Goal: Task Accomplishment & Management: Use online tool/utility

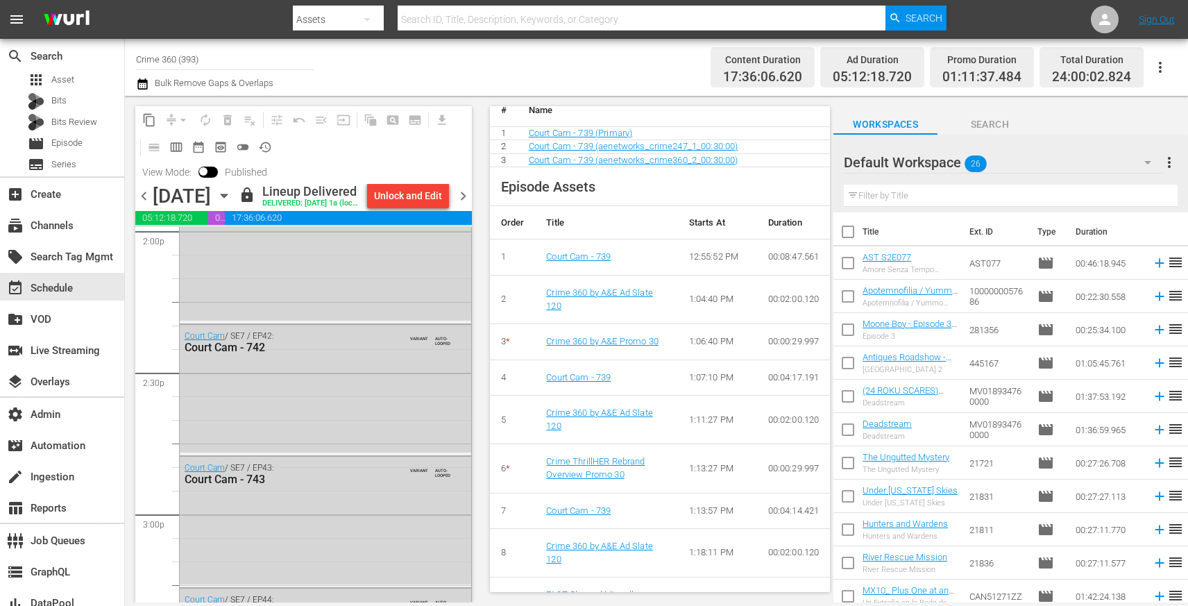
scroll to position [3964, 0]
click at [395, 392] on div "Court Cam / SE7 / EP42: Court Cam - 742 VARIANT AUTO-LOOPED" at bounding box center [325, 384] width 291 height 128
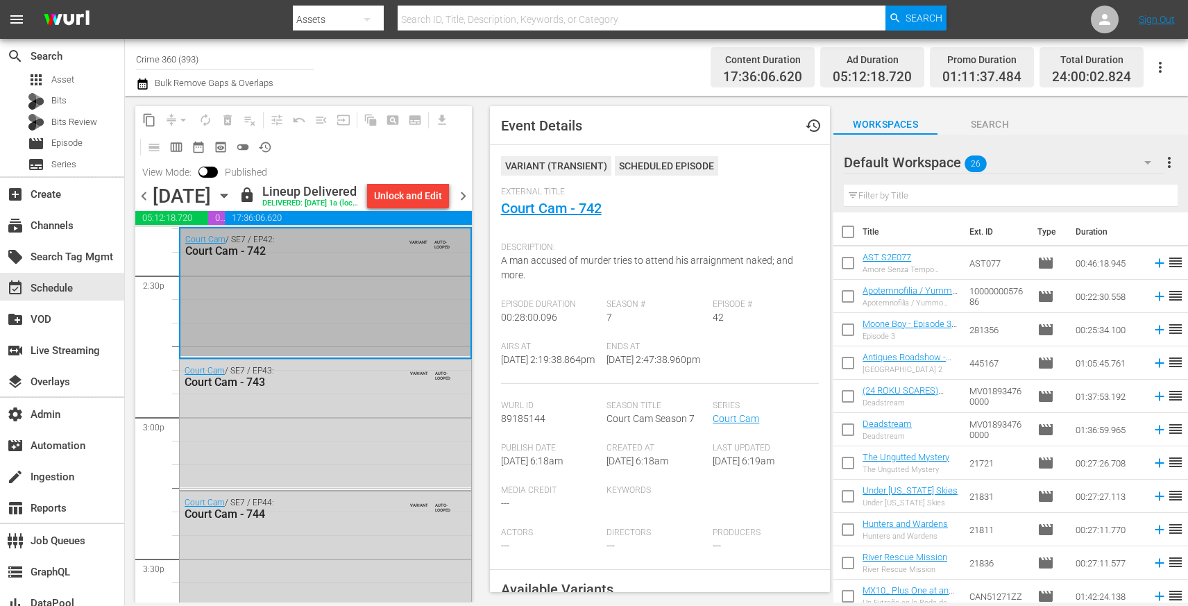
scroll to position [4093, 0]
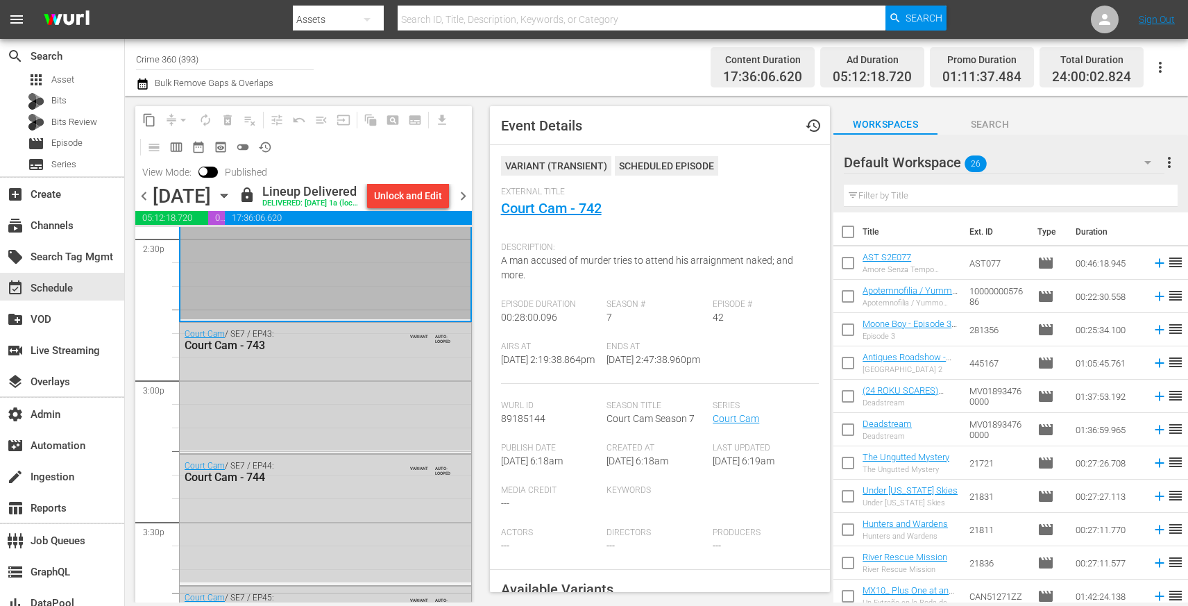
click at [393, 434] on div "Court Cam / SE7 / EP43: Court Cam - 743 VARIANT AUTO-LOOPED" at bounding box center [325, 387] width 291 height 128
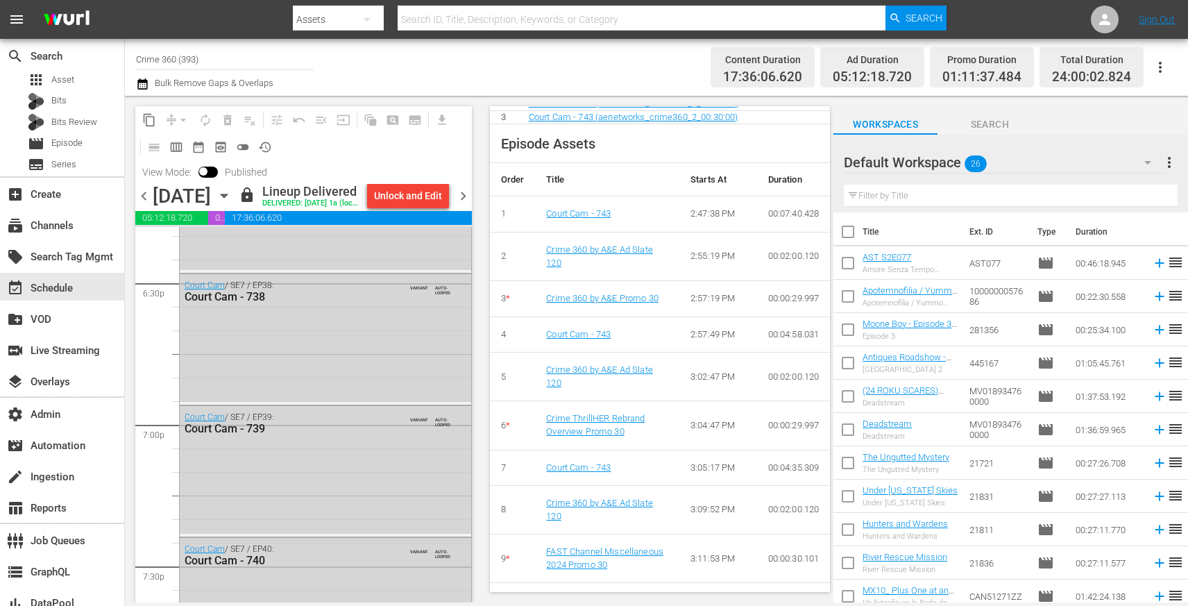
scroll to position [5188, 0]
click at [384, 376] on div "Court Cam / SE7 / EP38: Court Cam - 738 VARIANT AUTO-LOOPED" at bounding box center [325, 332] width 291 height 128
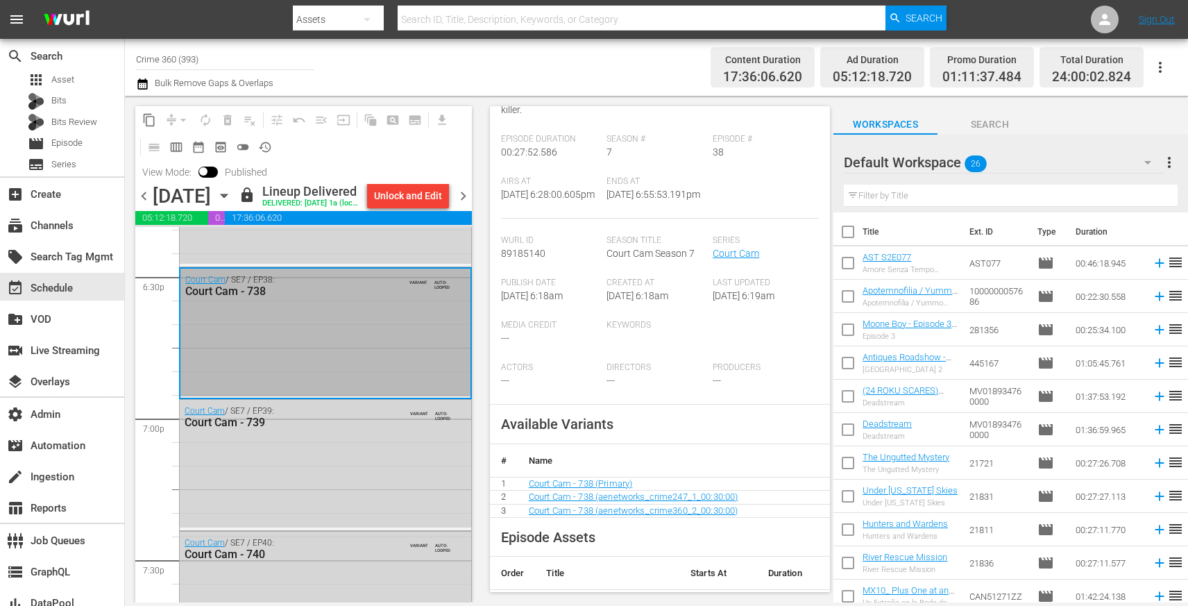
scroll to position [613, 0]
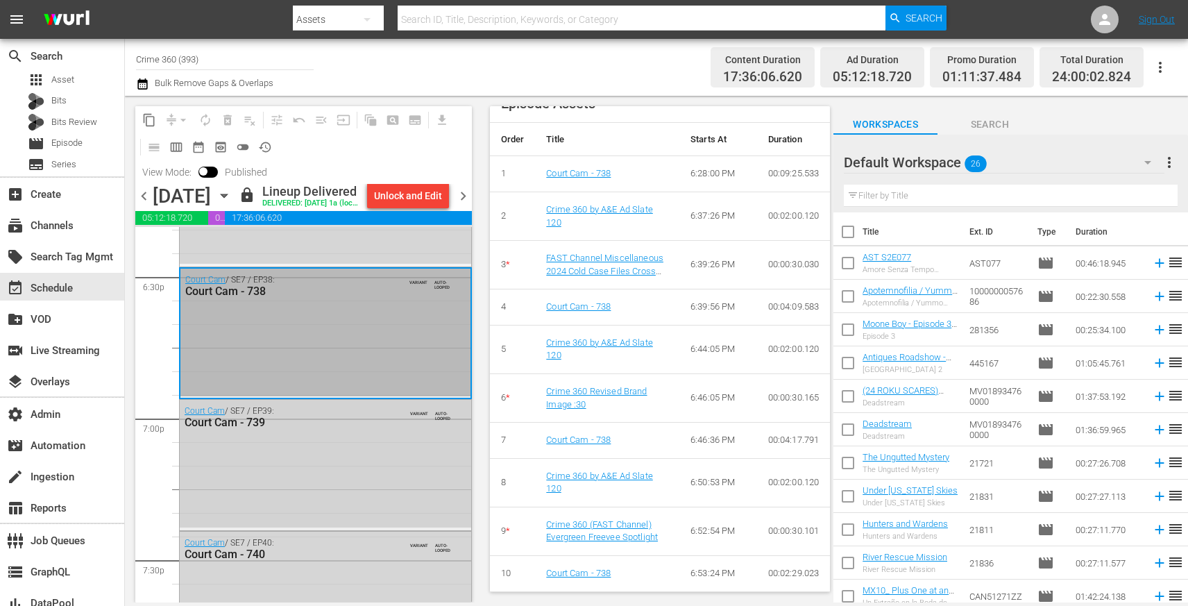
click at [368, 458] on div "Court Cam / SE7 / EP39: Court Cam - 739 VARIANT AUTO-LOOPED" at bounding box center [325, 464] width 291 height 128
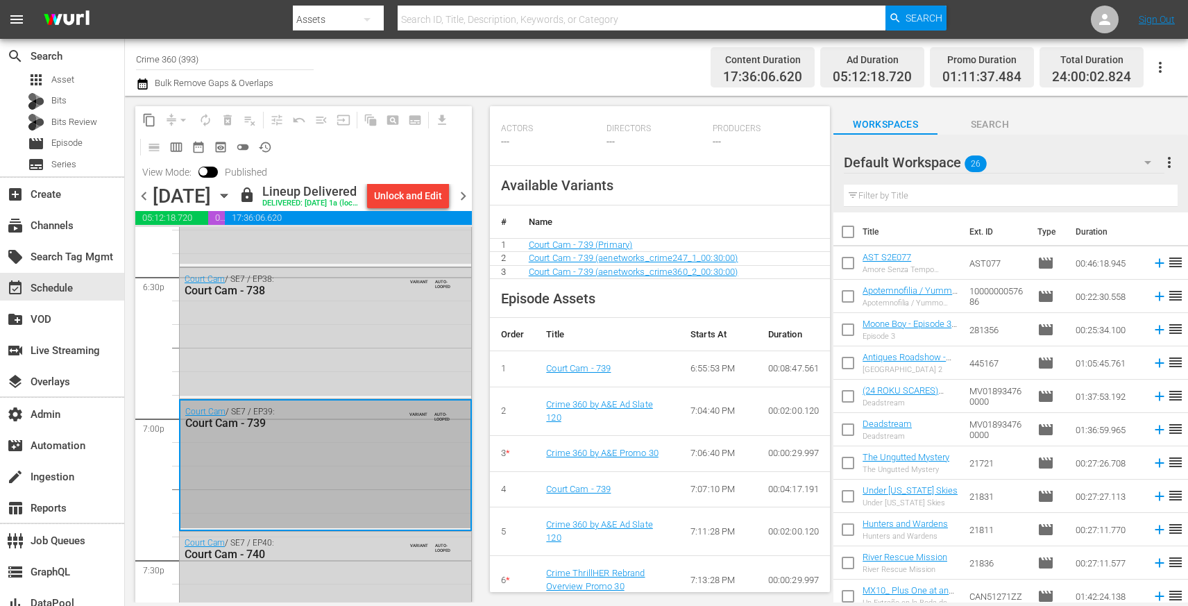
scroll to position [423, 0]
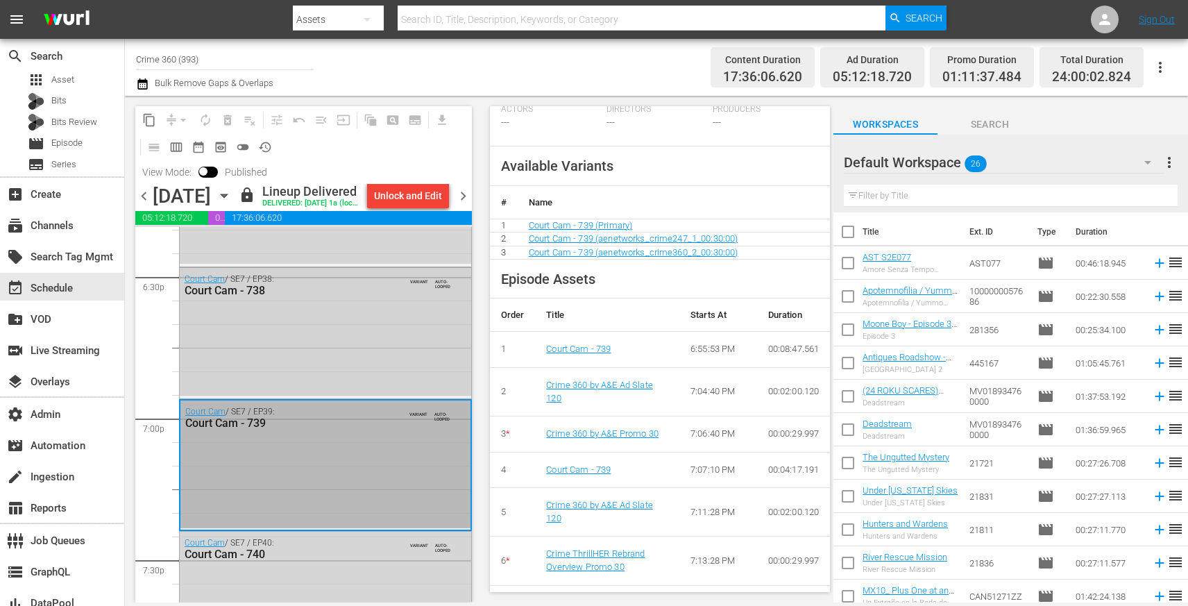
click at [371, 364] on div "Court Cam / SE7 / EP38: Court Cam - 738 VARIANT AUTO-LOOPED" at bounding box center [325, 332] width 291 height 128
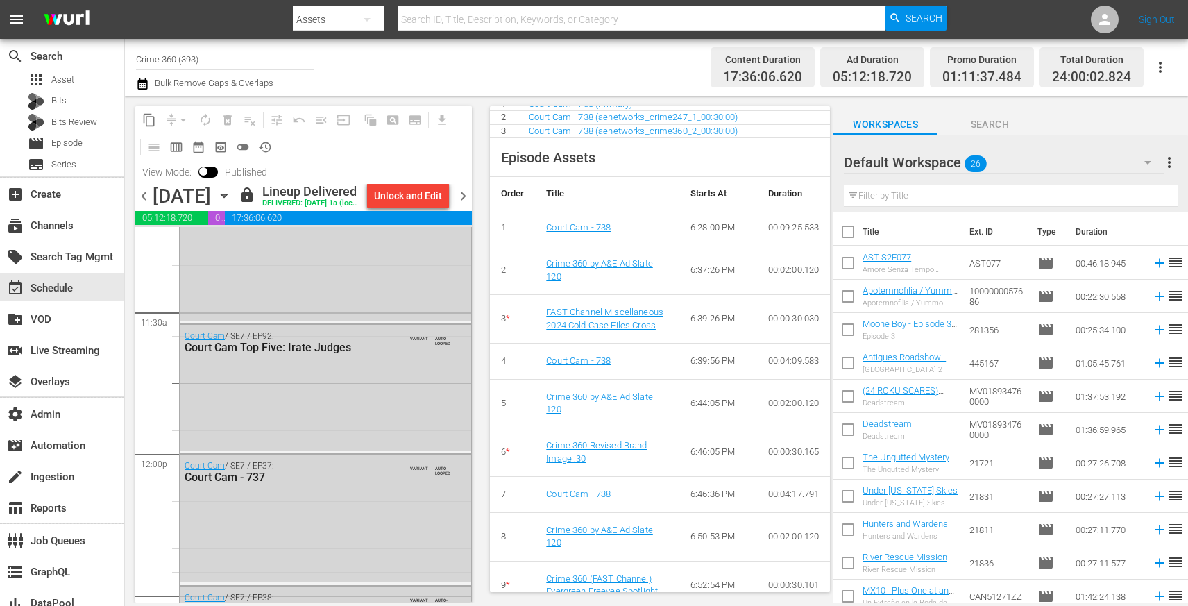
scroll to position [3174, 0]
click at [348, 428] on div "Court Cam / SE7 / EP92: Court Cam Top Five: Irate Judges VARIANT AUTO-LOOPED" at bounding box center [325, 384] width 291 height 126
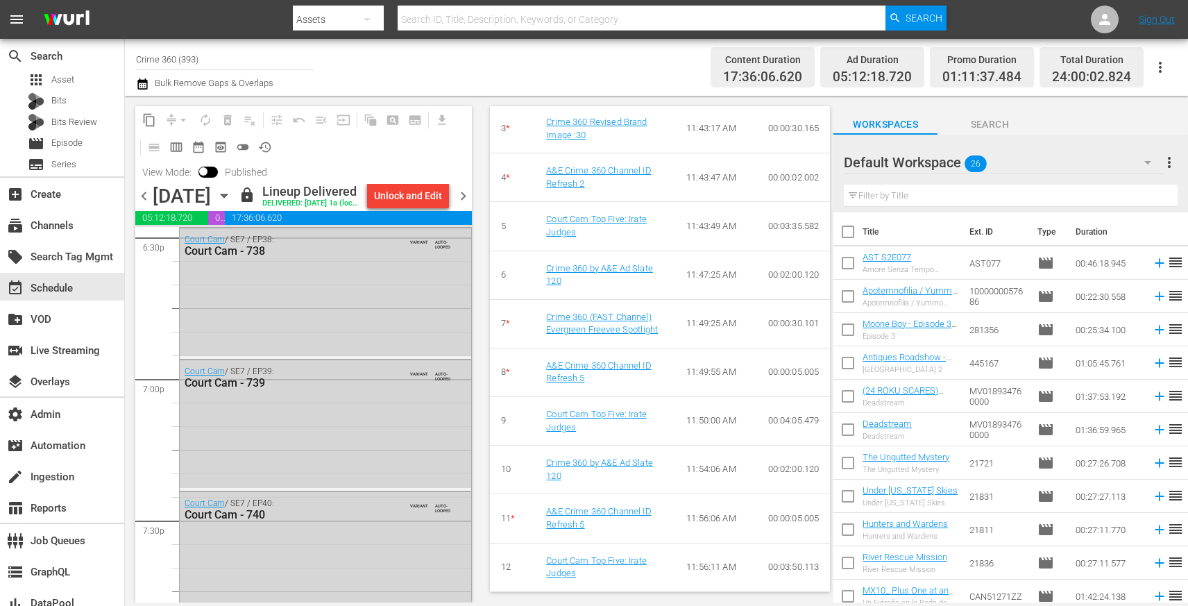
scroll to position [5215, 0]
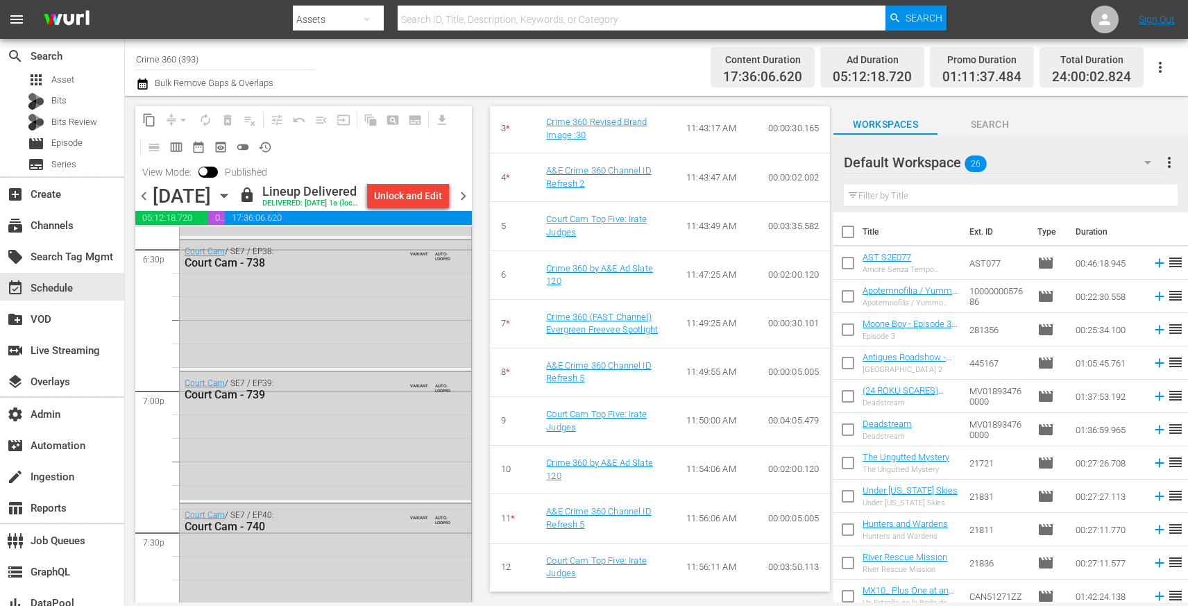
click at [341, 457] on div "Court Cam / SE7 / EP39: Court Cam - 739 VARIANT AUTO-LOOPED" at bounding box center [325, 436] width 291 height 128
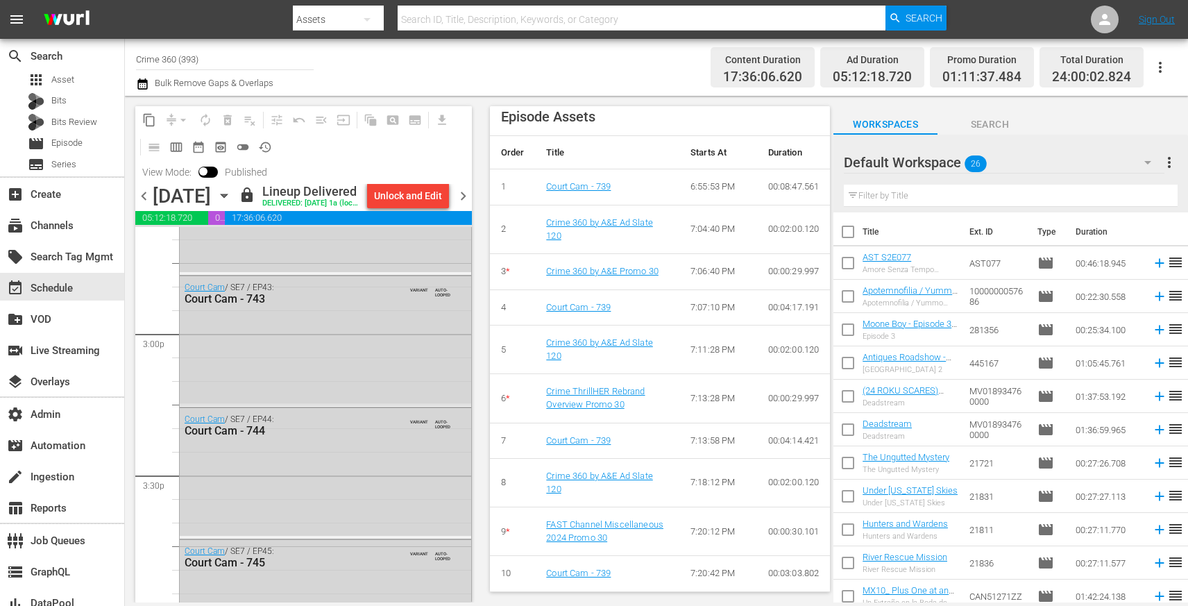
scroll to position [4157, 0]
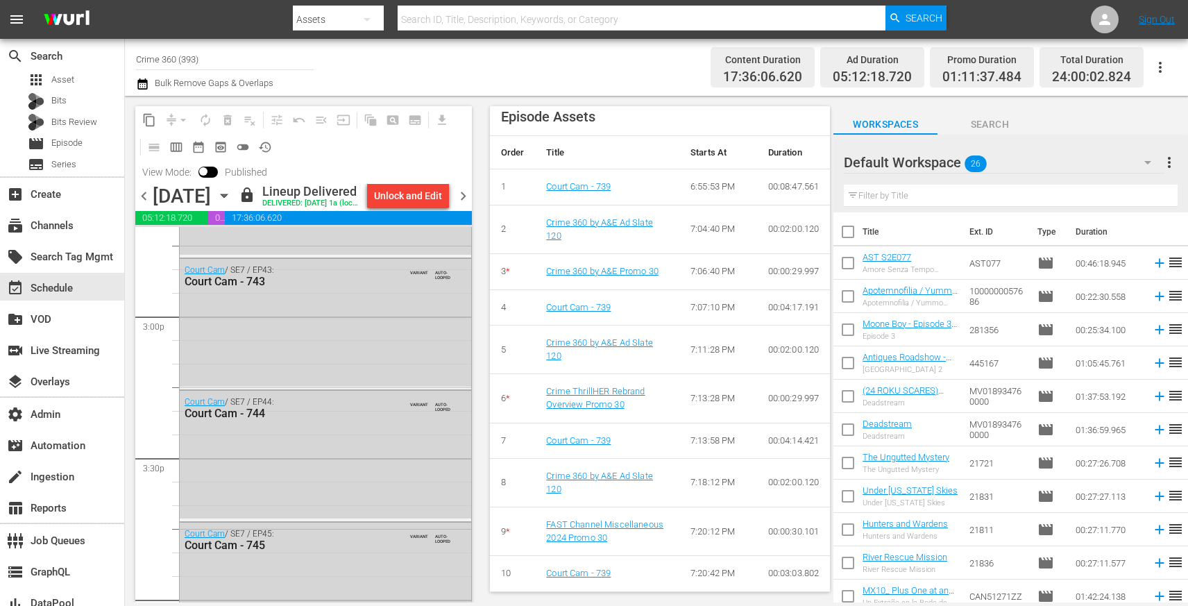
click at [398, 334] on div "Court Cam / SE7 / EP43: Court Cam - 743 VARIANT AUTO-LOOPED" at bounding box center [325, 323] width 291 height 128
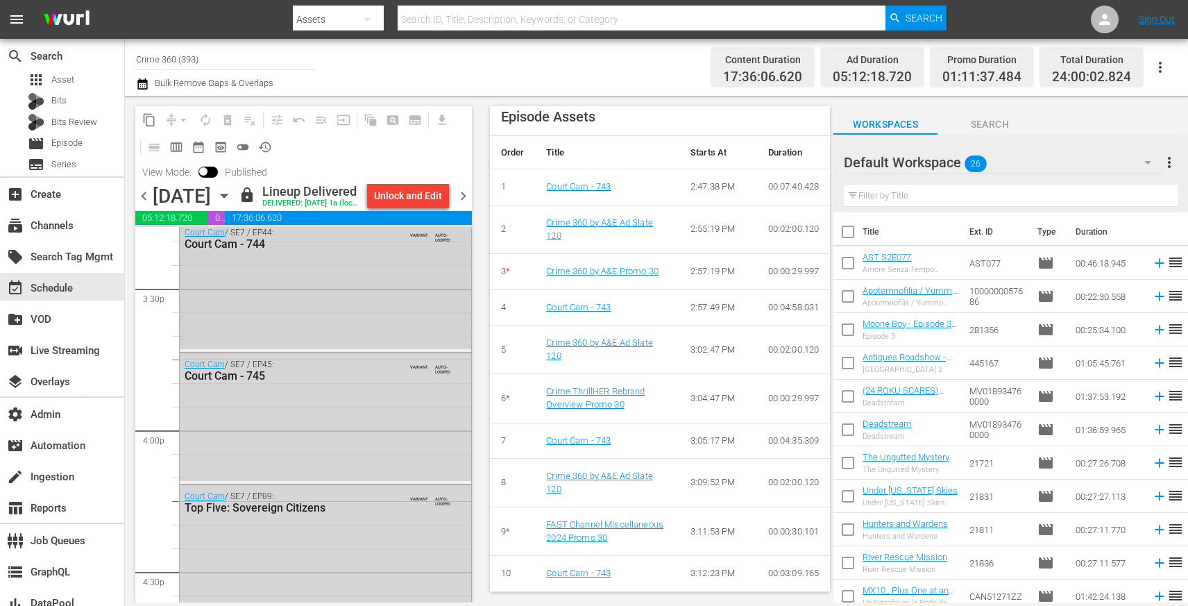
scroll to position [4332, 0]
click at [346, 455] on div "Court Cam / SE7 / EP45: Court Cam - 745 VARIANT AUTO-LOOPED" at bounding box center [325, 412] width 291 height 128
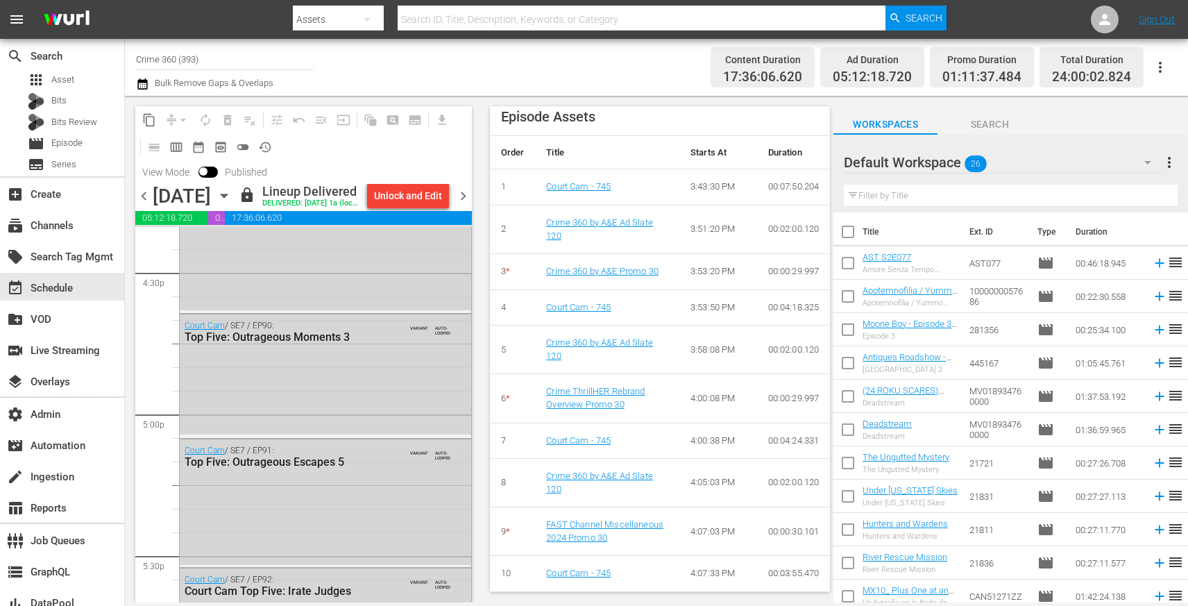
scroll to position [4646, 0]
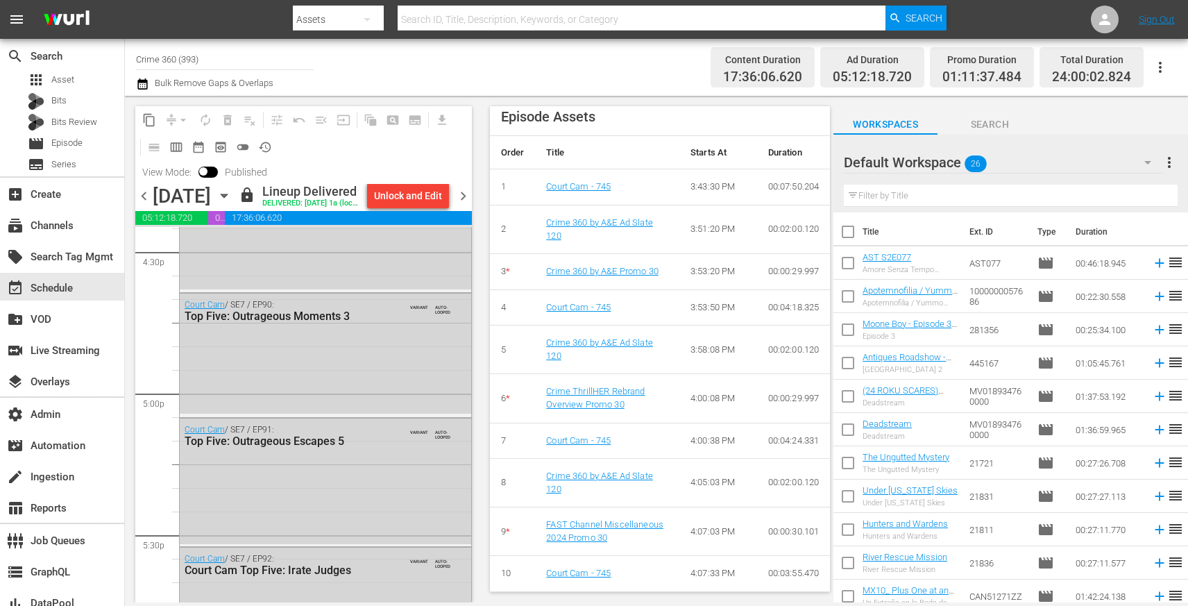
click at [411, 400] on div "Court Cam / SE7 / EP90: Top Five: Outrageous Moments 3 VARIANT AUTO-LOOPED" at bounding box center [325, 354] width 291 height 121
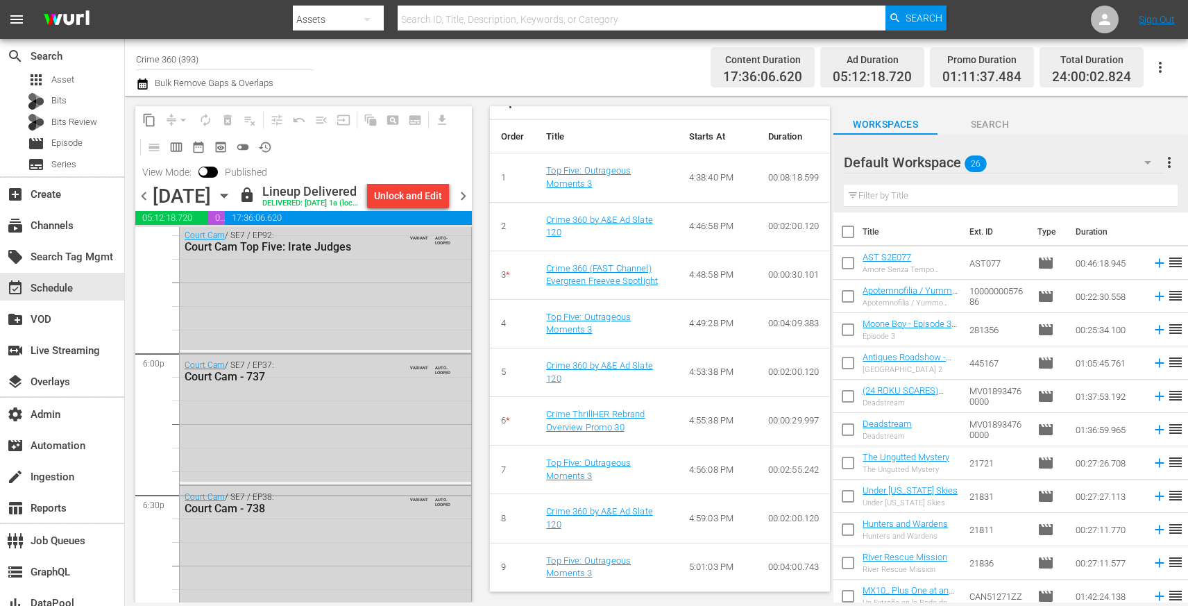
scroll to position [4972, 0]
click at [384, 348] on div "Court Cam / SE7 / EP92: Court Cam Top Five: Irate Judges VARIANT AUTO-LOOPED" at bounding box center [325, 285] width 291 height 126
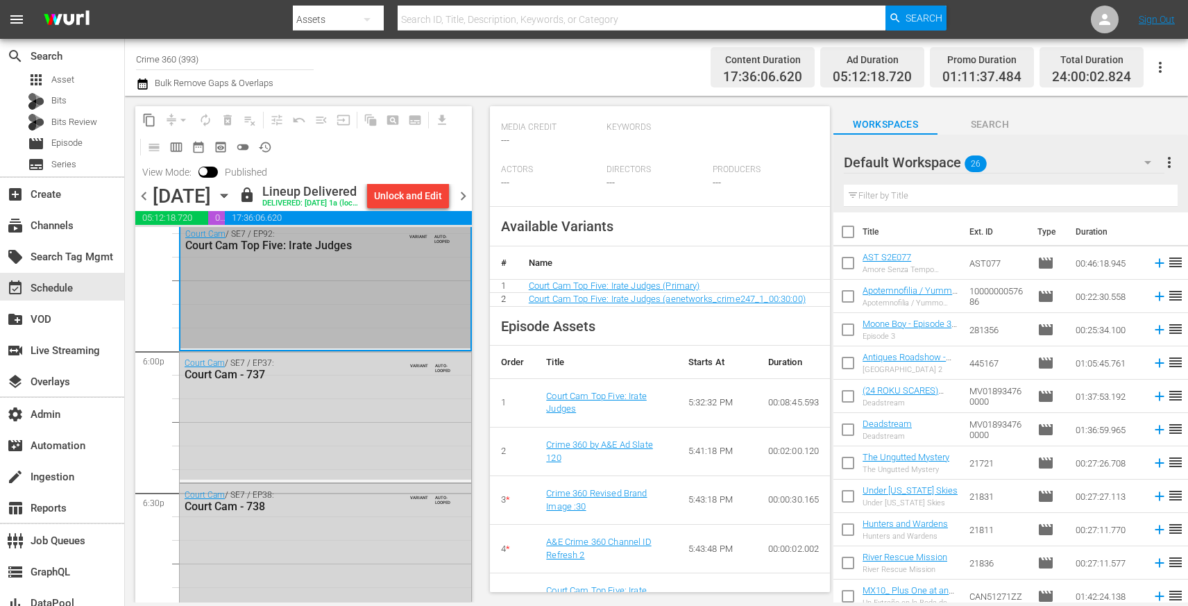
scroll to position [749, 0]
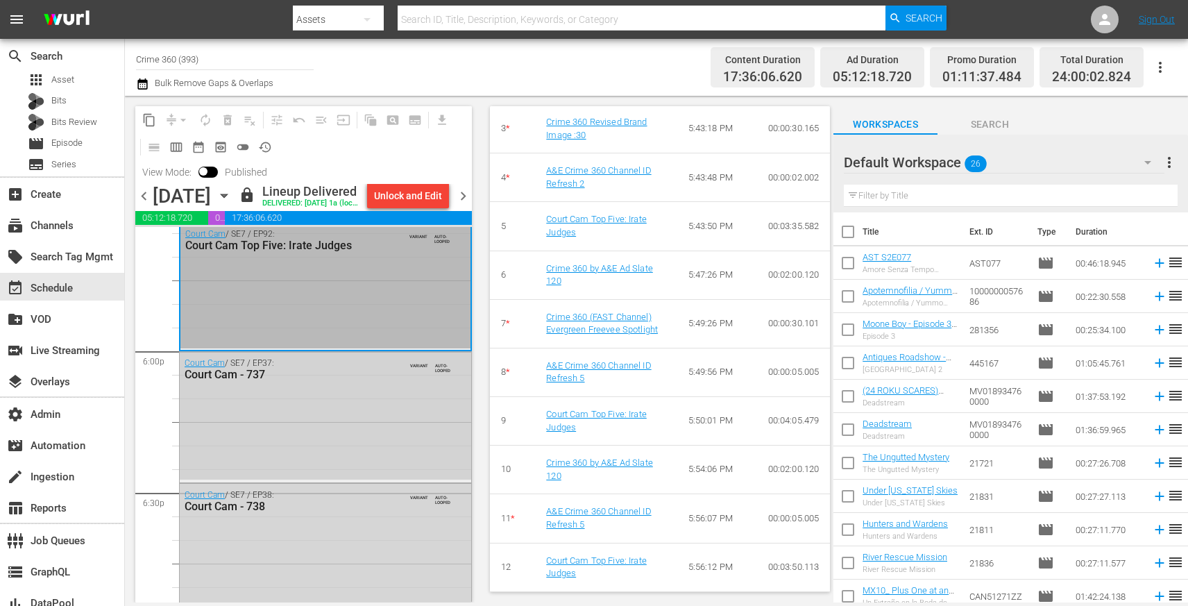
click at [403, 381] on div "Court Cam / SE7 / EP37: Court Cam - 737" at bounding box center [294, 369] width 219 height 24
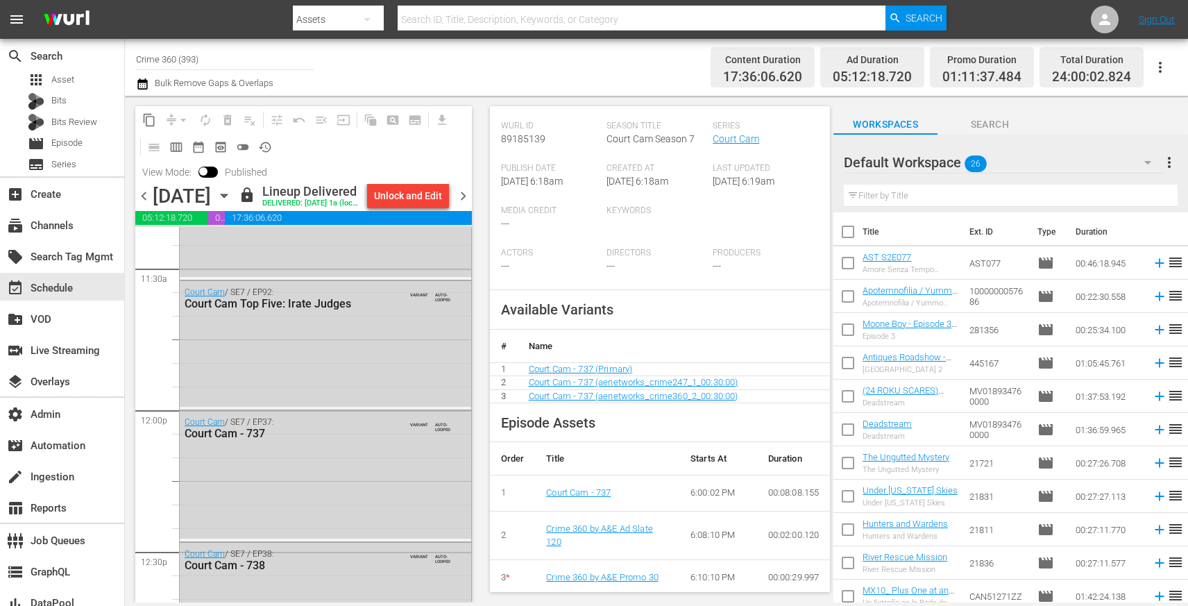
scroll to position [3303, 0]
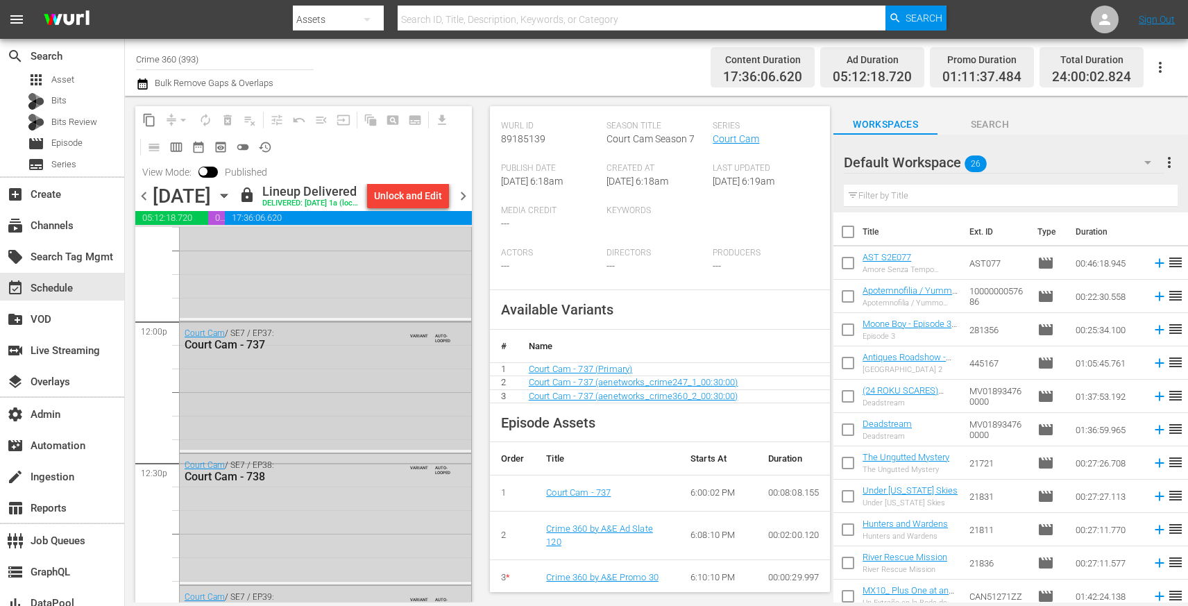
click at [385, 384] on div "Court Cam / SE7 / EP37: Court Cam - 737 VARIANT AUTO-LOOPED" at bounding box center [325, 386] width 291 height 128
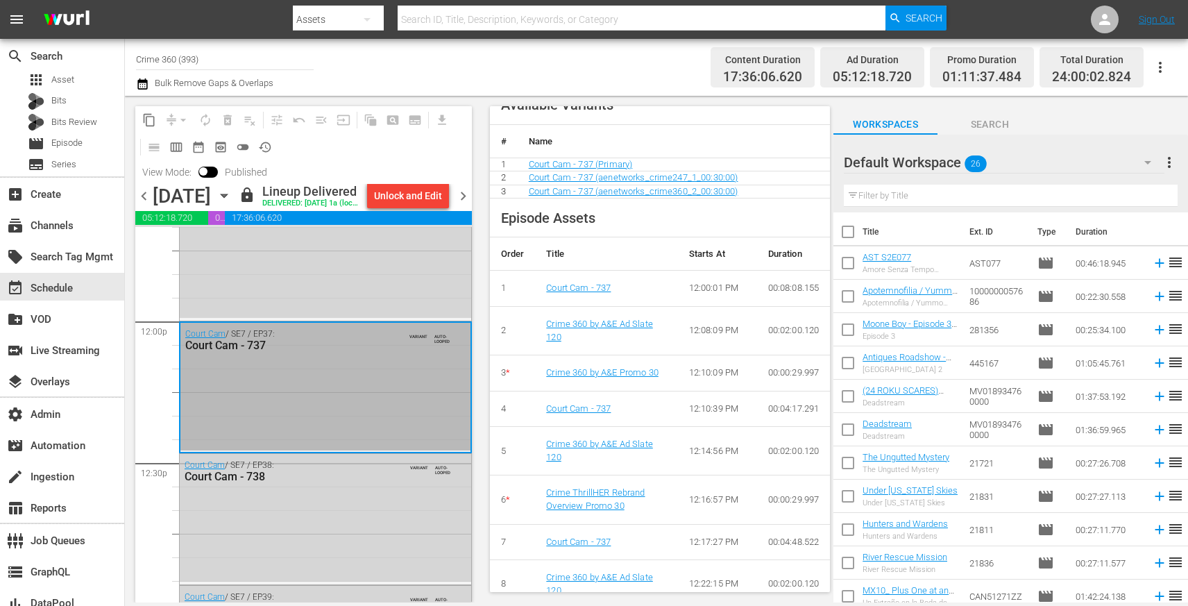
scroll to position [483, 0]
click at [379, 386] on div "Court Cam / SE7 / EP37: Court Cam - 737 VARIANT AUTO-LOOPED" at bounding box center [325, 387] width 290 height 128
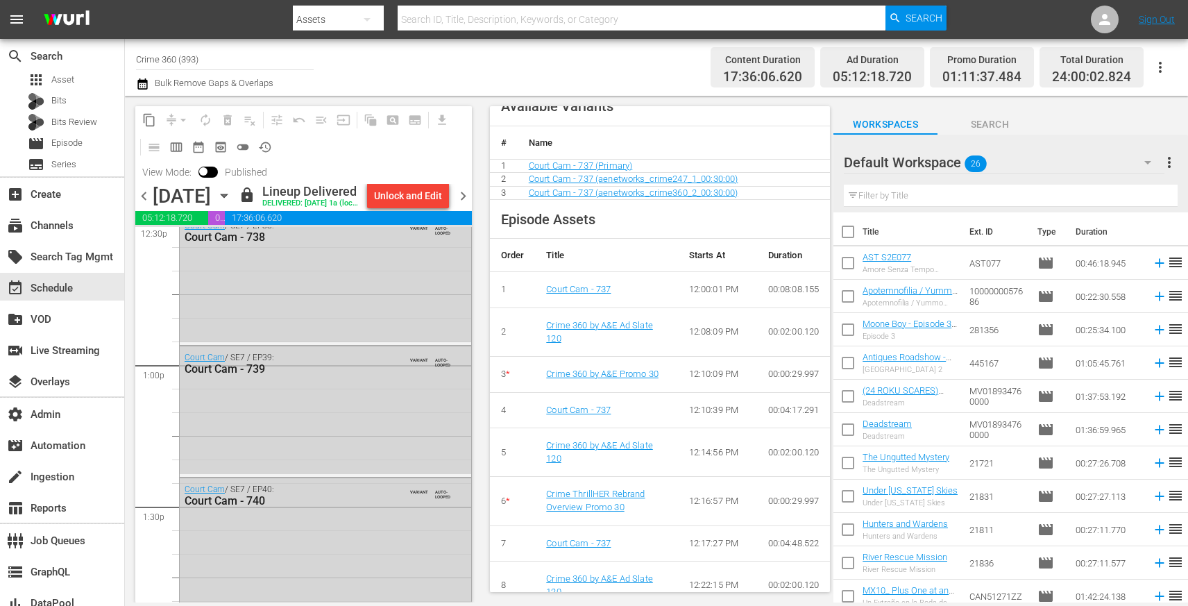
scroll to position [3574, 0]
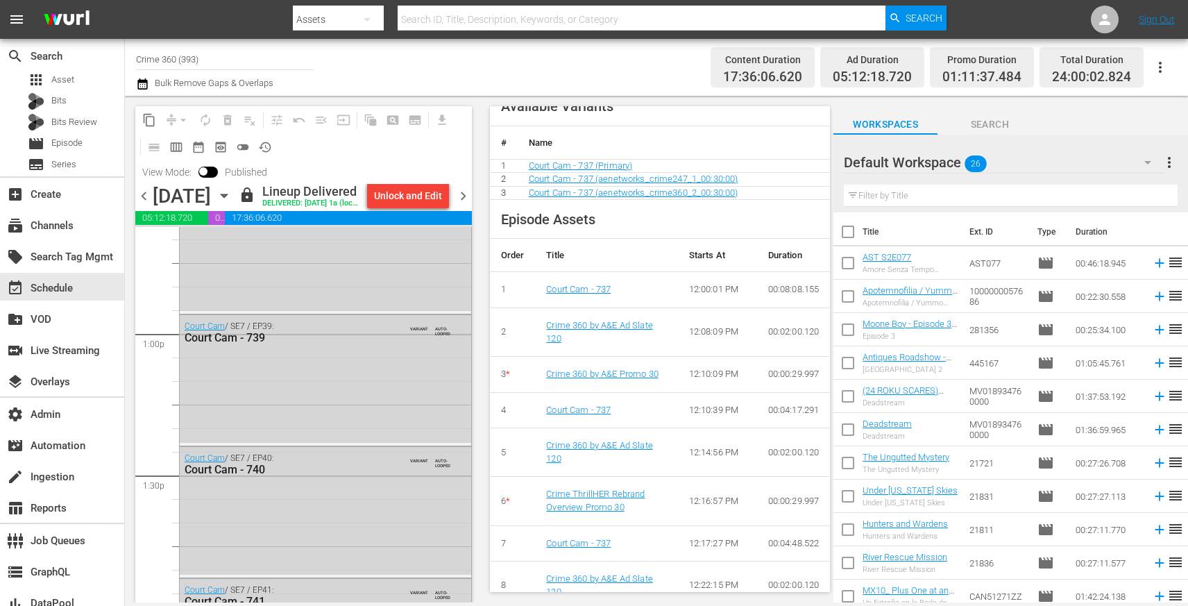
click at [379, 386] on div "Court Cam / SE7 / EP39: Court Cam - 739 VARIANT AUTO-LOOPED" at bounding box center [325, 379] width 291 height 128
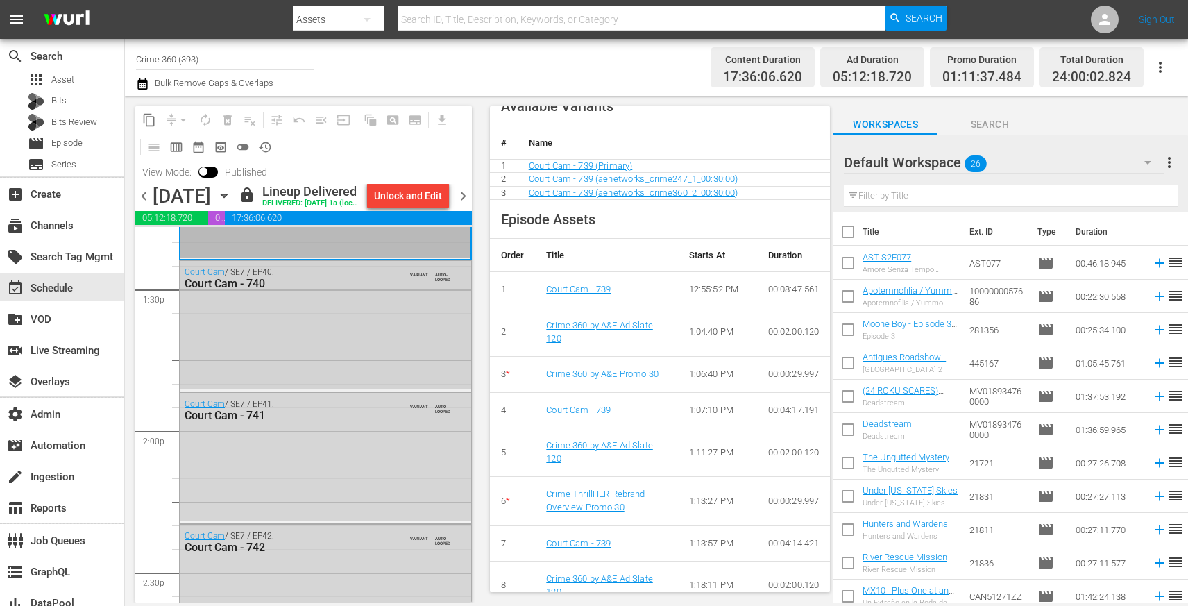
scroll to position [3762, 0]
click at [311, 501] on div "Court Cam / SE7 / EP41: Court Cam - 741 VARIANT AUTO-LOOPED" at bounding box center [325, 454] width 291 height 128
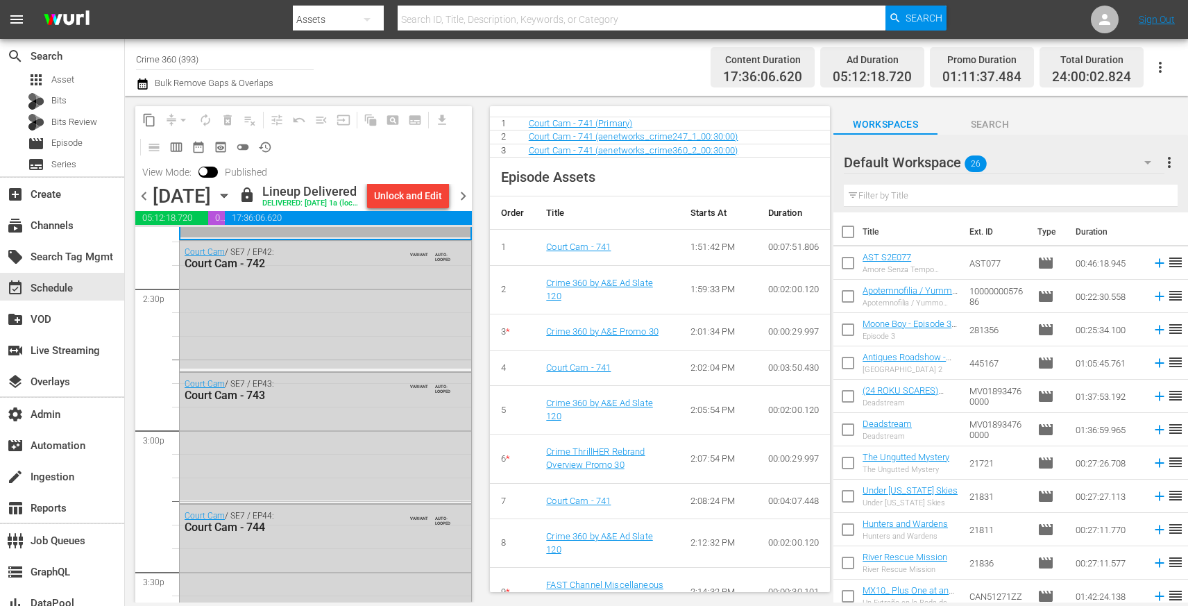
scroll to position [4053, 0]
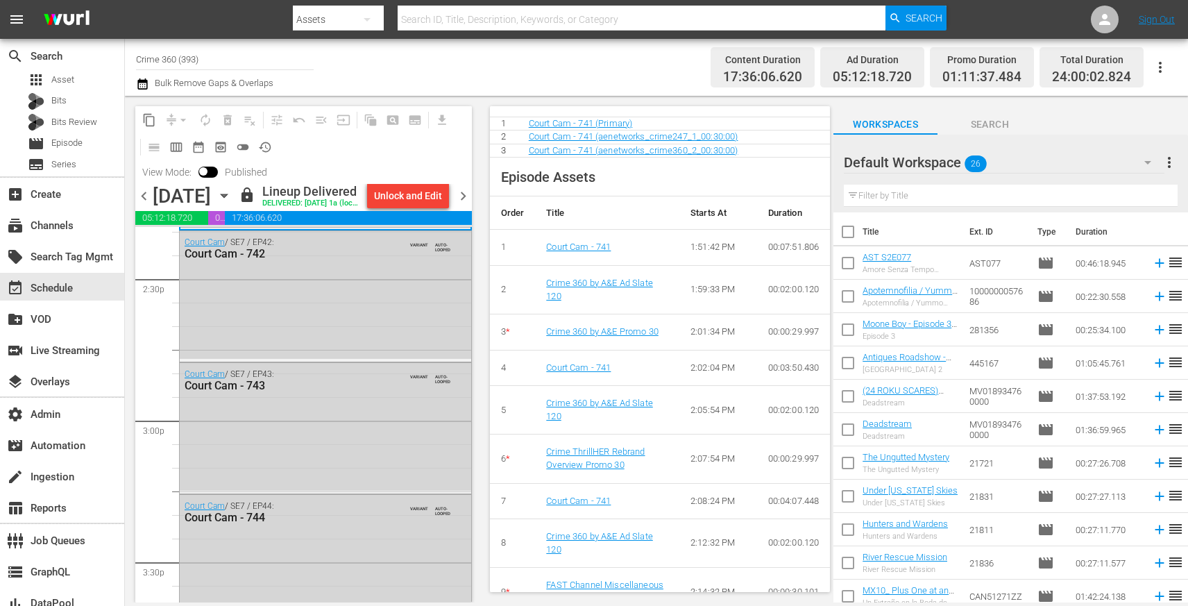
click at [362, 468] on div "Court Cam / SE7 / EP43: Court Cam - 743 VARIANT AUTO-LOOPED" at bounding box center [325, 427] width 291 height 128
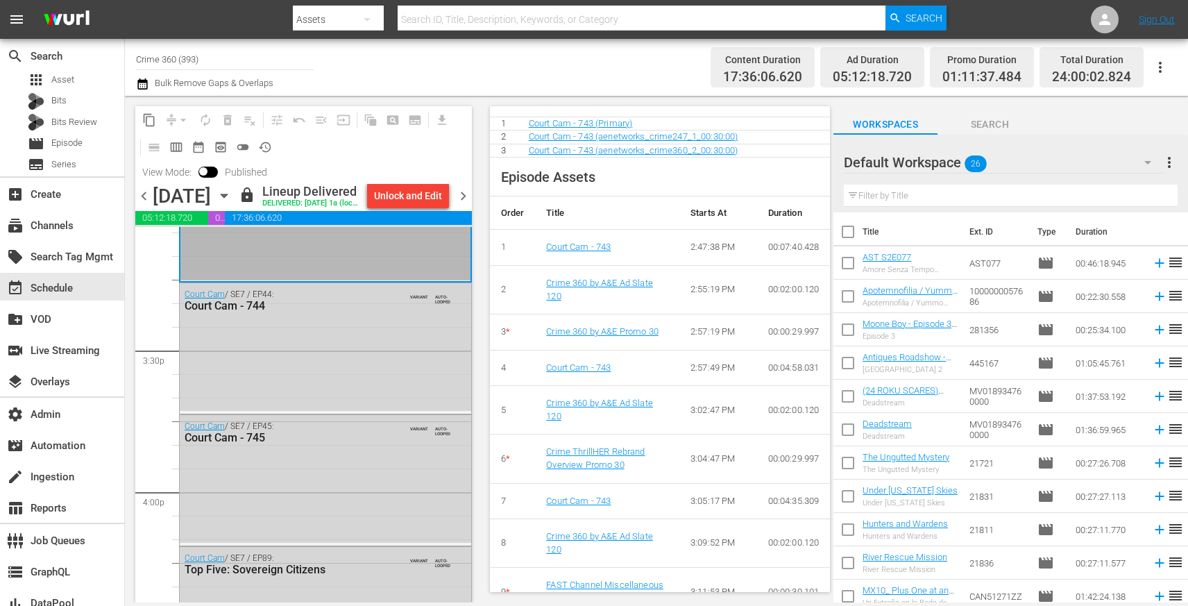
scroll to position [4270, 0]
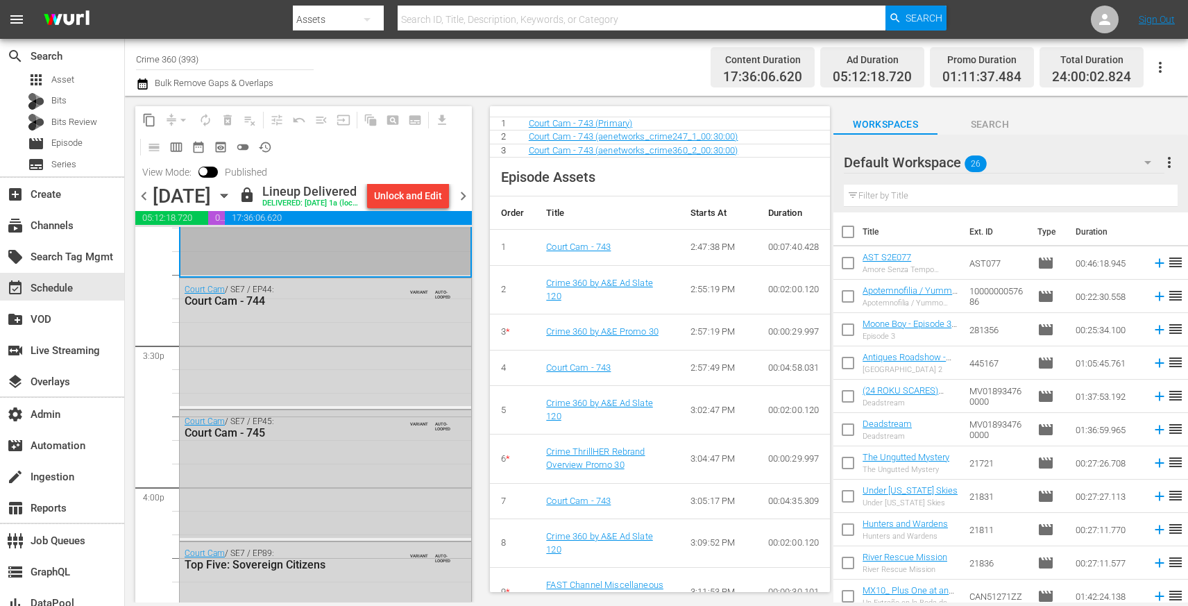
click at [384, 511] on div "Court Cam / SE7 / EP45: Court Cam - 745 VARIANT AUTO-LOOPED" at bounding box center [325, 474] width 291 height 128
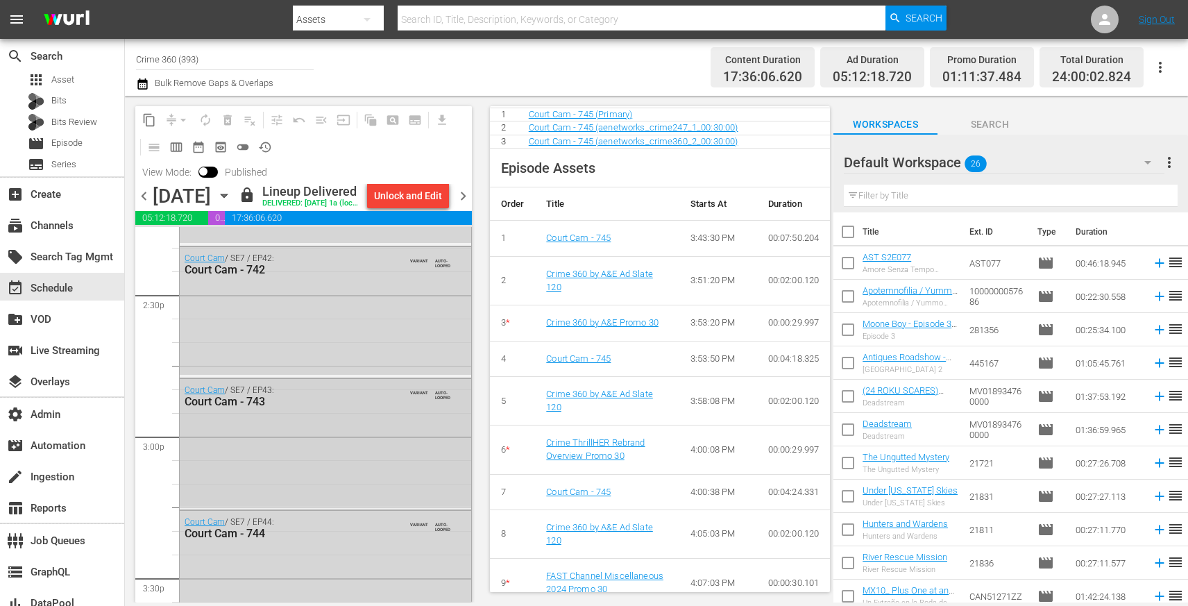
scroll to position [4028, 0]
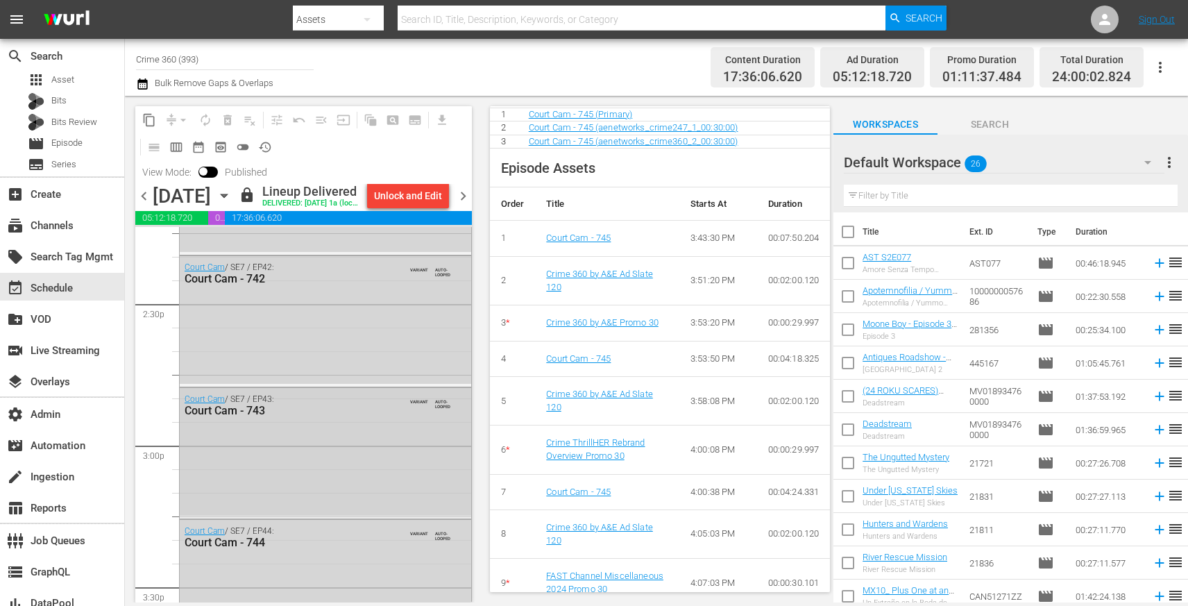
click at [332, 366] on div "Court Cam / SE7 / EP42: Court Cam - 742 VARIANT AUTO-LOOPED" at bounding box center [325, 320] width 291 height 128
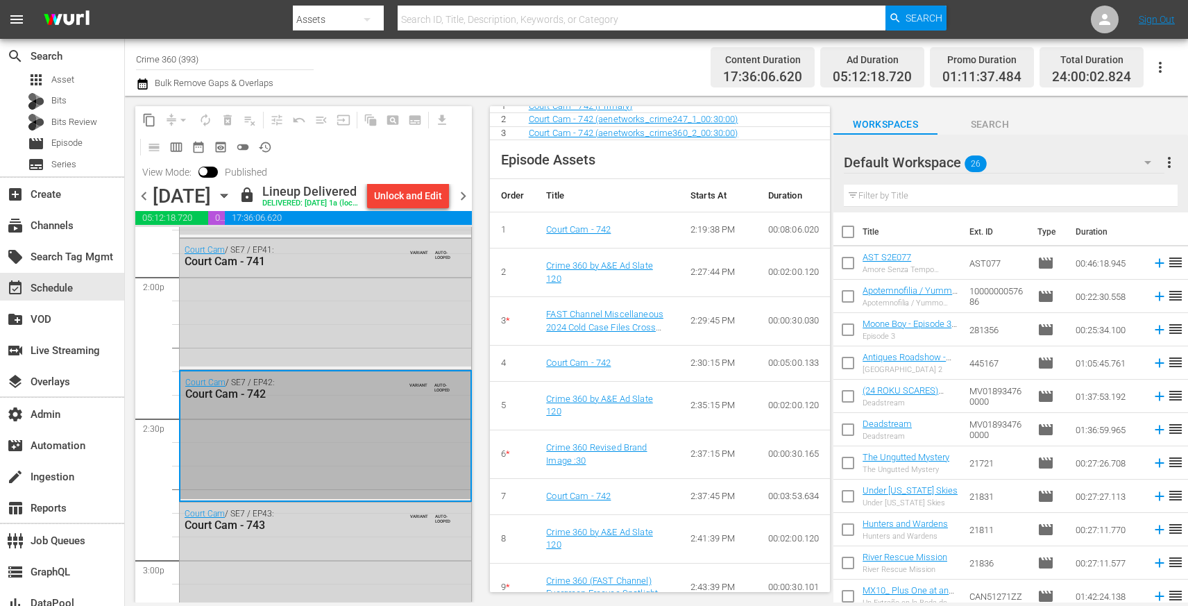
scroll to position [3903, 0]
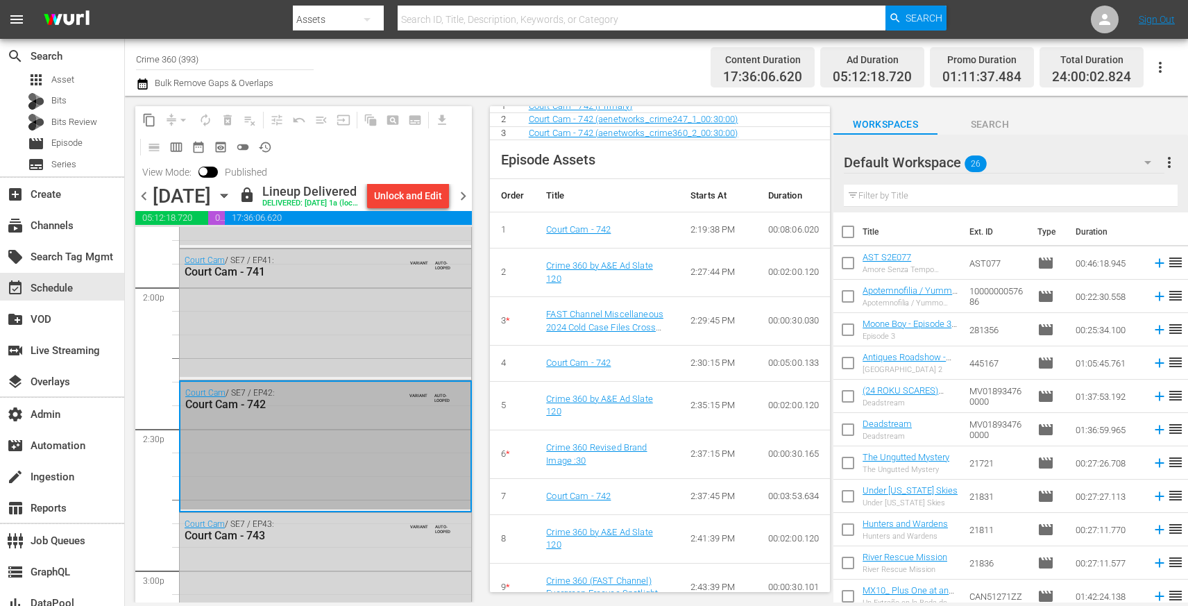
click at [359, 361] on div "Court Cam / SE7 / EP41: Court Cam - 741 VARIANT AUTO-LOOPED" at bounding box center [325, 313] width 291 height 128
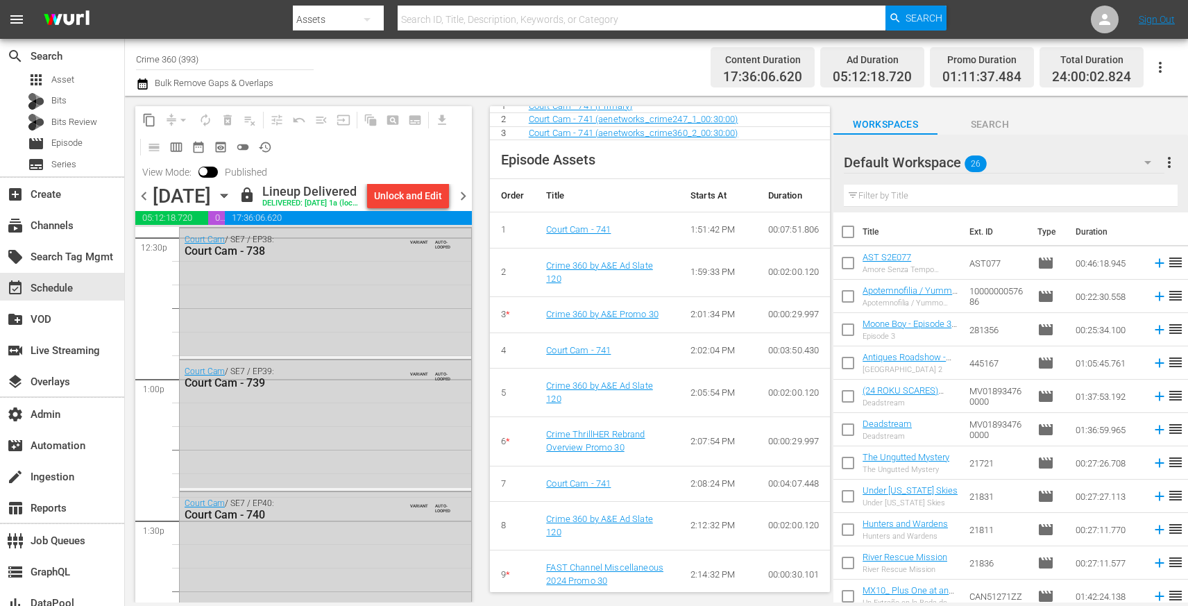
scroll to position [3501, 0]
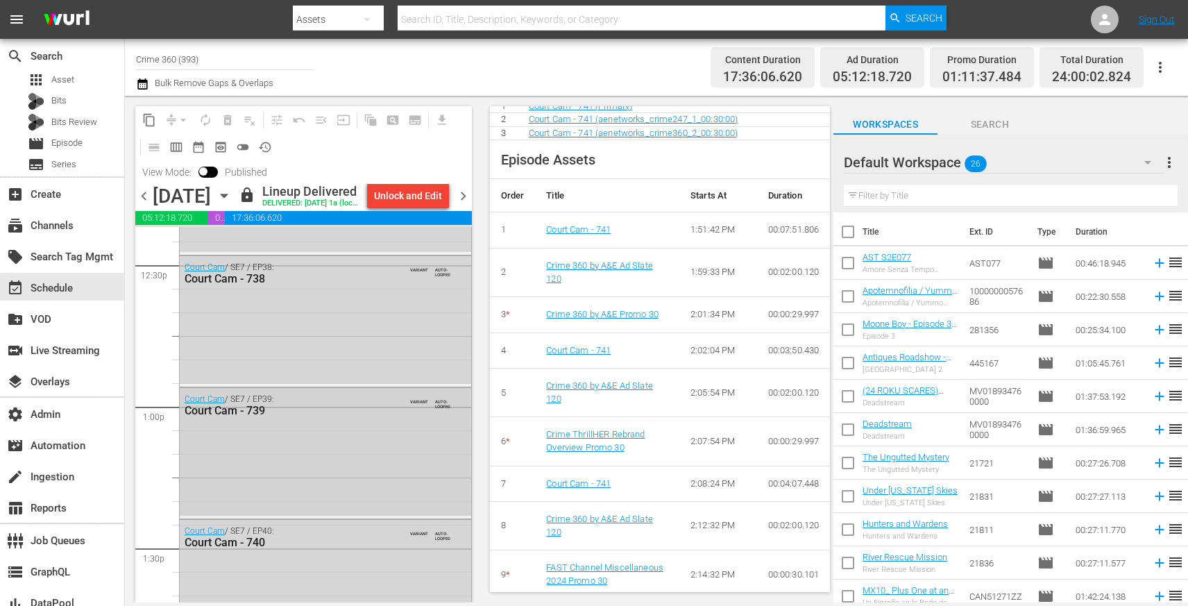
click at [424, 404] on span "VARIANT" at bounding box center [419, 398] width 18 height 11
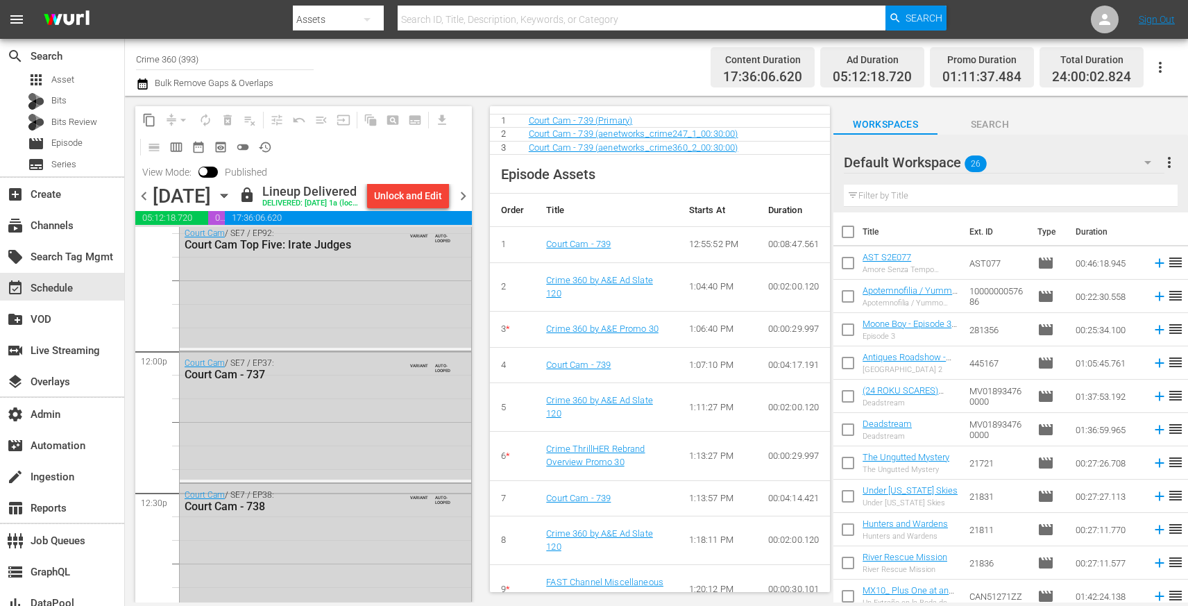
scroll to position [3271, 0]
click at [366, 430] on div "Court Cam / SE7 / EP37: Court Cam - 737 VARIANT AUTO-LOOPED" at bounding box center [325, 418] width 291 height 128
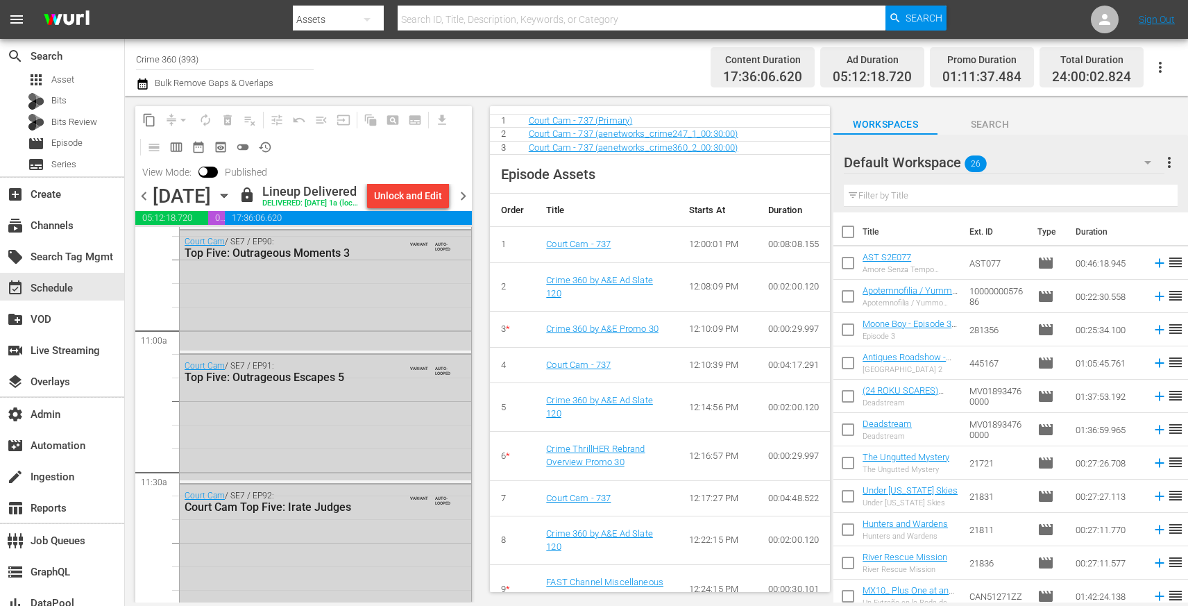
scroll to position [2996, 0]
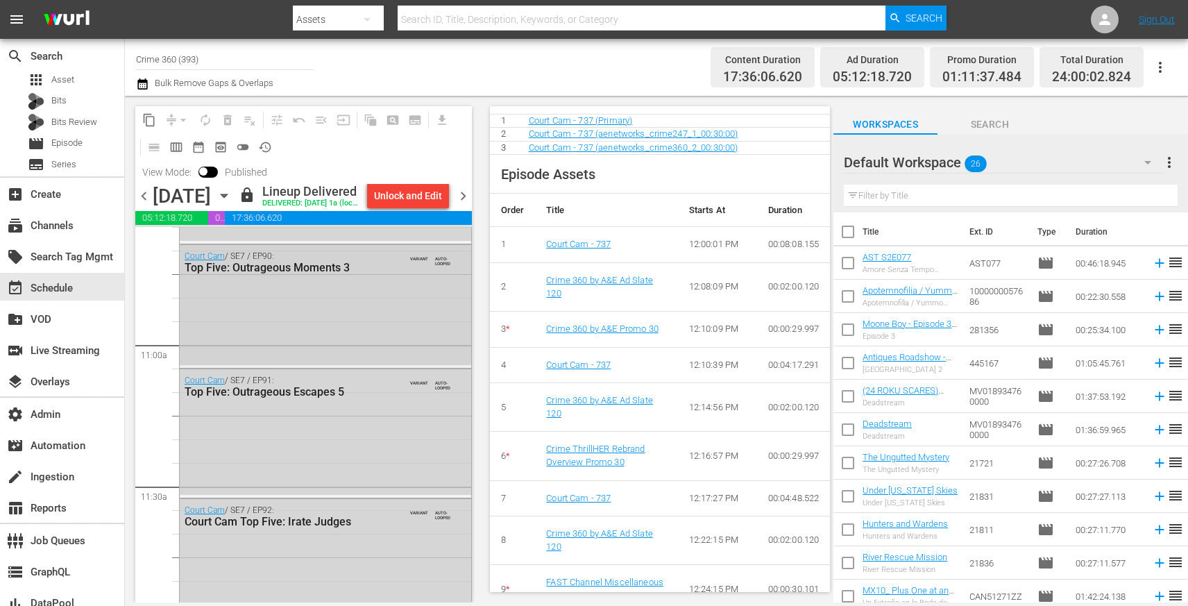
click at [371, 366] on div "Court Cam / SE7 / EP90: Top Five: Outrageous Moments 3 VARIANT AUTO-LOOPED" at bounding box center [325, 305] width 291 height 121
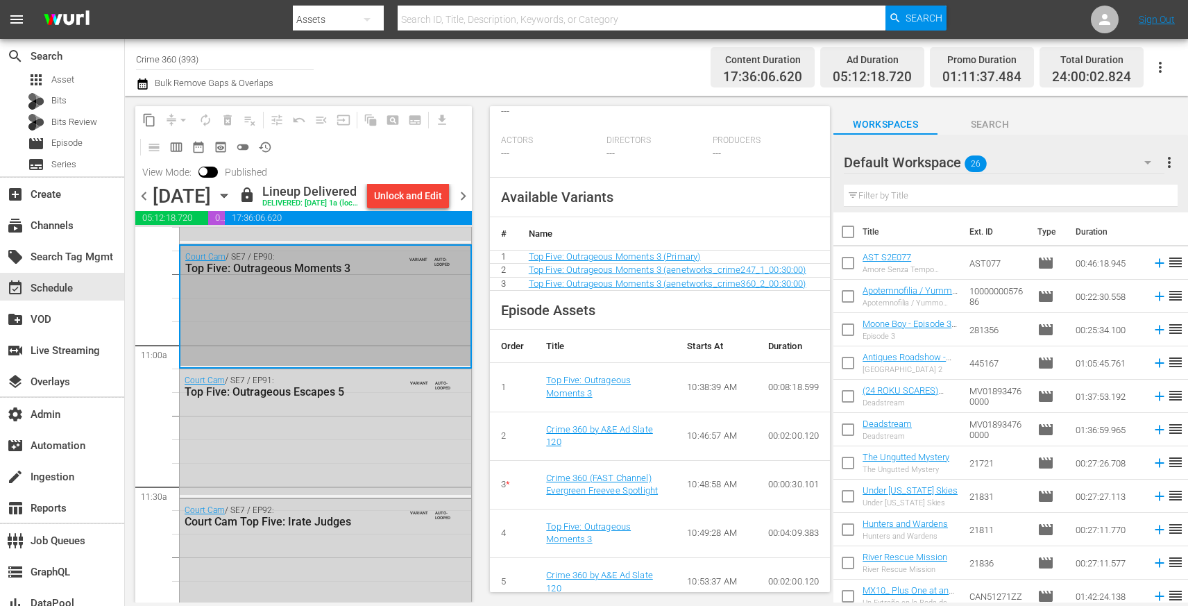
scroll to position [602, 0]
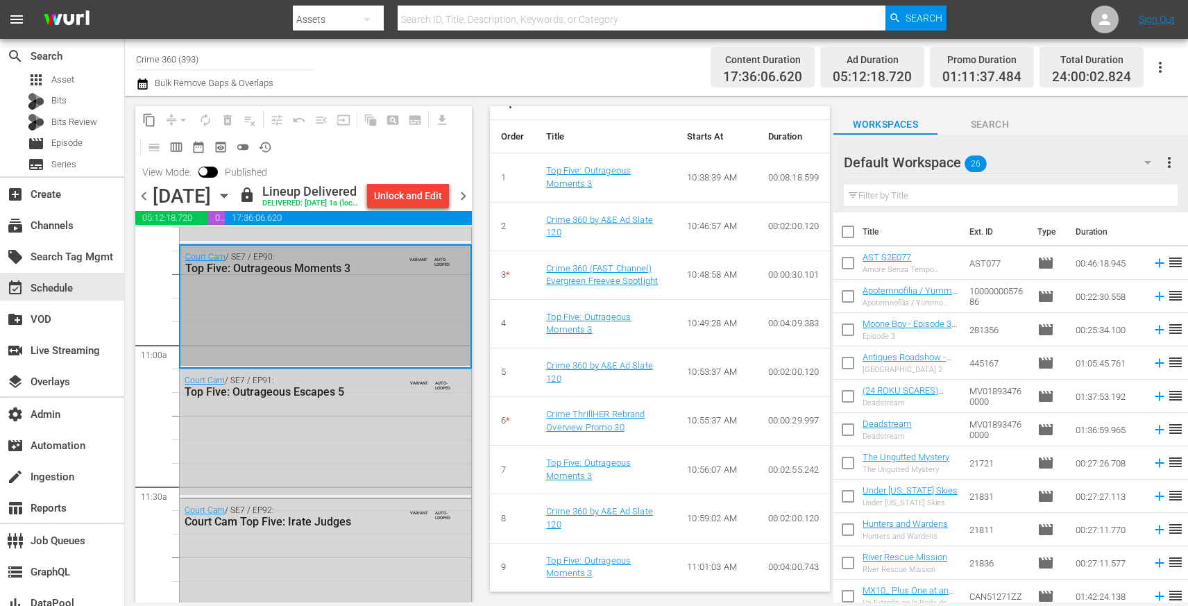
click at [374, 442] on div "Court Cam / SE7 / EP91: Top Five: Outrageous Escapes 5 VARIANT AUTO-LOOPED" at bounding box center [325, 432] width 291 height 126
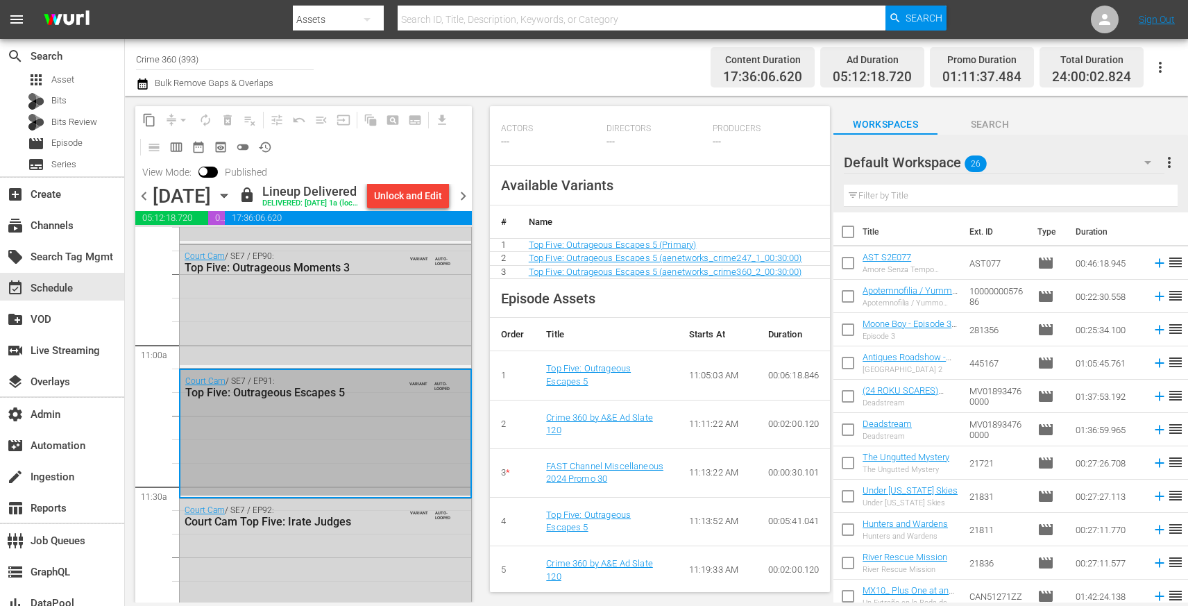
scroll to position [428, 0]
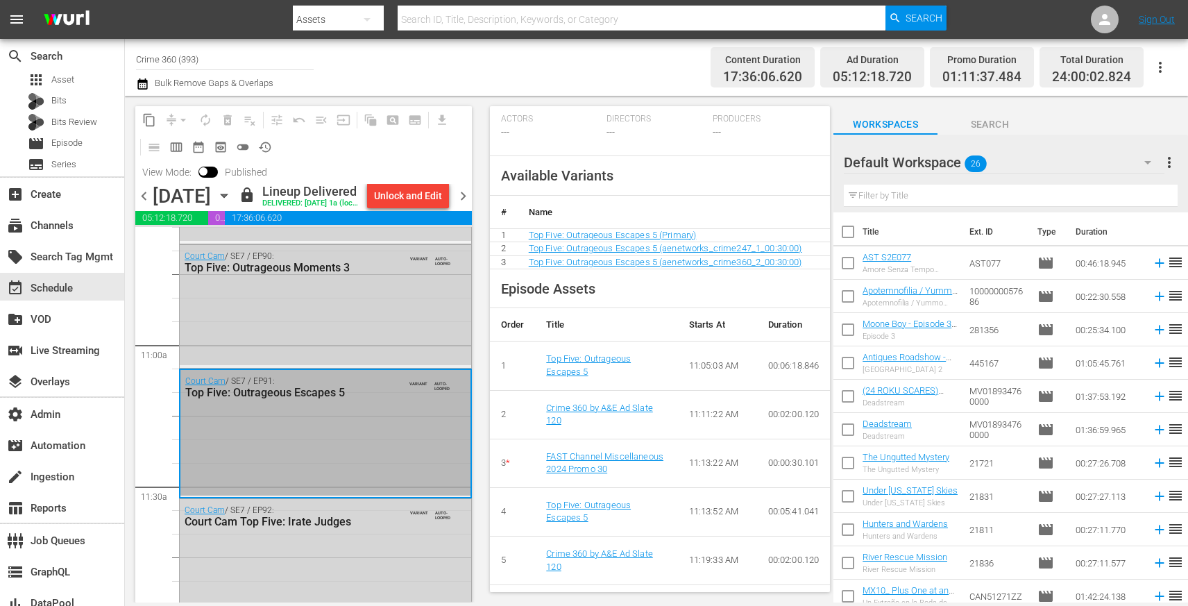
click at [368, 366] on div "Court Cam / SE7 / EP90: Top Five: Outrageous Moments 3 VARIANT AUTO-LOOPED" at bounding box center [325, 305] width 291 height 121
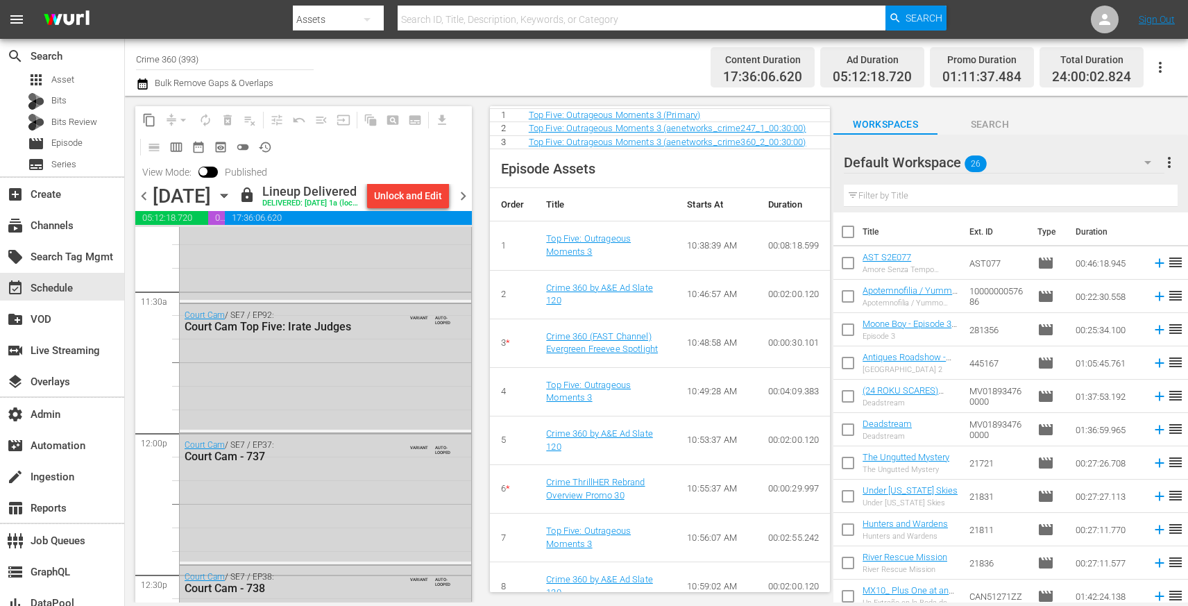
scroll to position [3205, 0]
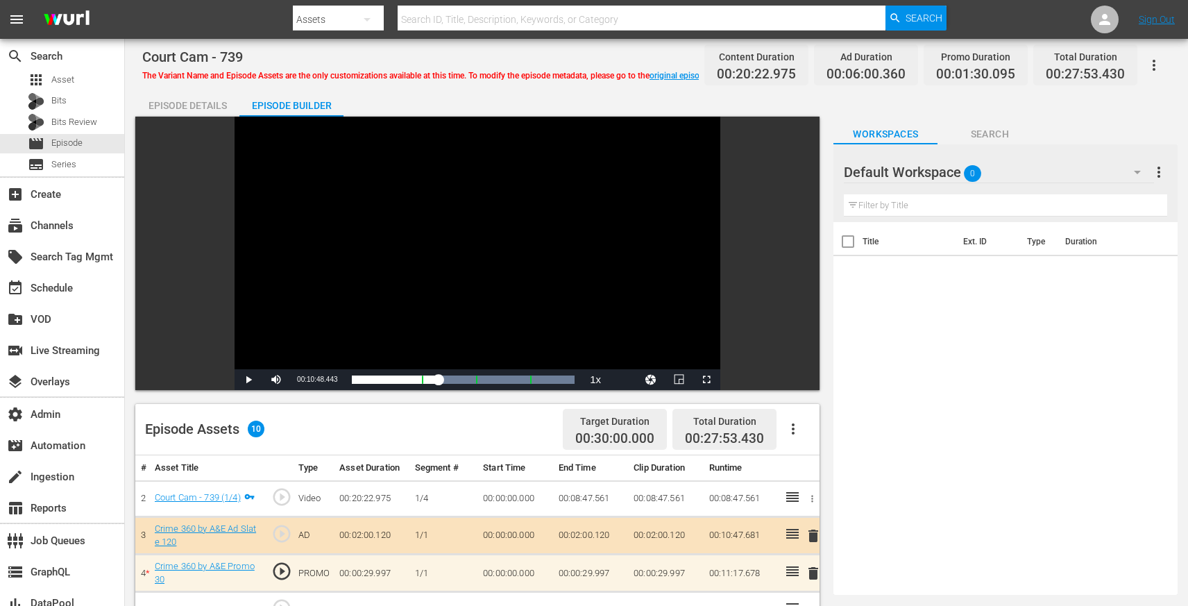
scroll to position [1, 0]
